Goal: Use online tool/utility: Utilize a website feature to perform a specific function

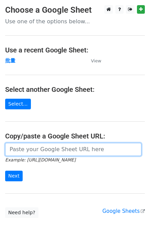
click at [20, 150] on input "url" at bounding box center [73, 149] width 136 height 13
paste input "https://docs.google.com/spreadsheets/d/1OdUcEapwDADx0zbrvSCU0vXH1fP2oNqM76vy0e6…"
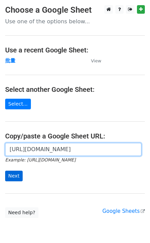
scroll to position [0, 181]
type input "https://docs.google.com/spreadsheets/d/1OdUcEapwDADx0zbrvSCU0vXH1fP2oNqM76vy0e6…"
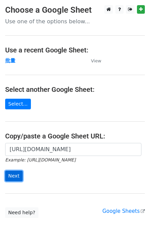
click at [10, 175] on input "Next" at bounding box center [13, 176] width 17 height 11
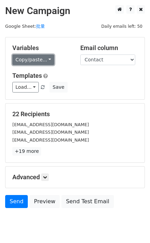
click at [25, 60] on link "Copy/paste..." at bounding box center [33, 60] width 42 height 11
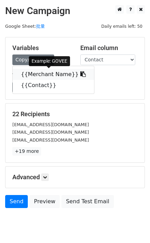
click at [40, 72] on link "{{Merchant Name}}" at bounding box center [53, 74] width 81 height 11
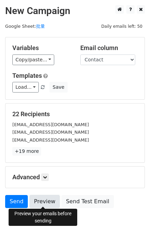
click at [38, 201] on link "Preview" at bounding box center [44, 201] width 30 height 13
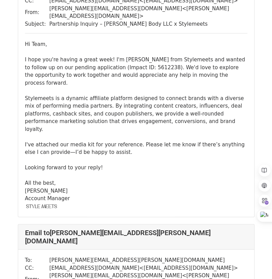
scroll to position [4069, 0]
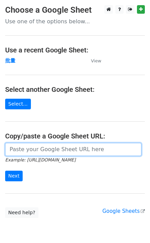
click at [32, 149] on input "url" at bounding box center [73, 149] width 136 height 13
paste input "https://docs.google.com/spreadsheets/d/1OdUcEapwDADx0zbrvSCU0vXH1fP2oNqM76vy0e6…"
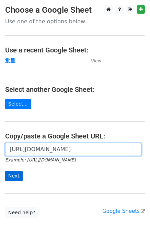
type input "https://docs.google.com/spreadsheets/d/1OdUcEapwDADx0zbrvSCU0vXH1fP2oNqM76vy0e6…"
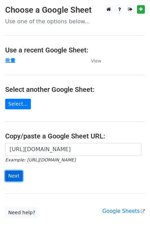
click at [18, 172] on input "Next" at bounding box center [13, 176] width 17 height 11
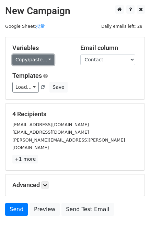
click at [19, 58] on link "Copy/paste..." at bounding box center [33, 60] width 42 height 11
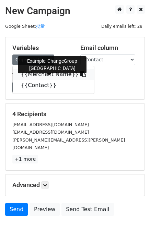
click at [33, 73] on link "{{Merchant Name}}" at bounding box center [53, 74] width 81 height 11
